Goal: Task Accomplishment & Management: Use online tool/utility

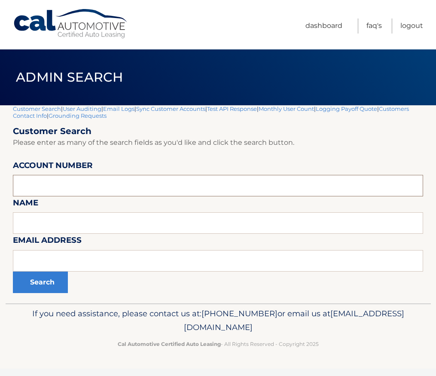
click at [77, 177] on input "text" at bounding box center [218, 185] width 410 height 21
type input "44455979280"
click at [42, 276] on button "Search" at bounding box center [40, 282] width 55 height 21
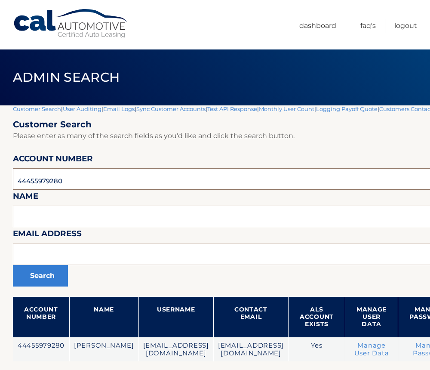
click at [45, 184] on input "44455979280" at bounding box center [283, 178] width 541 height 21
type input "44455979126"
click at [13, 265] on button "Search" at bounding box center [40, 275] width 55 height 21
click at [51, 184] on input "44455979126" at bounding box center [283, 178] width 541 height 21
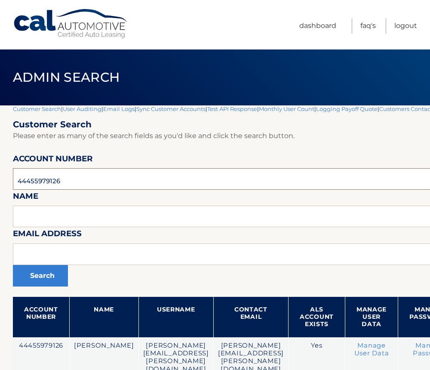
click at [51, 184] on input "44455979126" at bounding box center [283, 178] width 541 height 21
type input "44455983108"
click at [13, 265] on button "Search" at bounding box center [40, 275] width 55 height 21
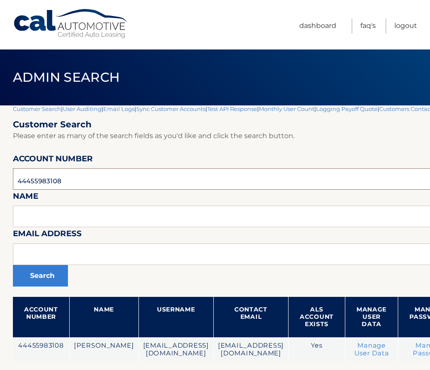
click at [47, 182] on input "44455983108" at bounding box center [283, 178] width 541 height 21
type input "44455960844"
click at [13, 265] on button "Search" at bounding box center [40, 275] width 55 height 21
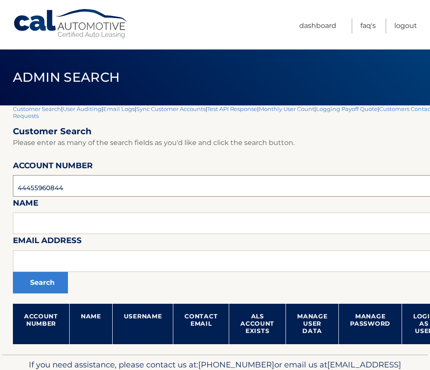
click at [46, 188] on input "44455960844" at bounding box center [254, 185] width 482 height 21
